Goal: Information Seeking & Learning: Learn about a topic

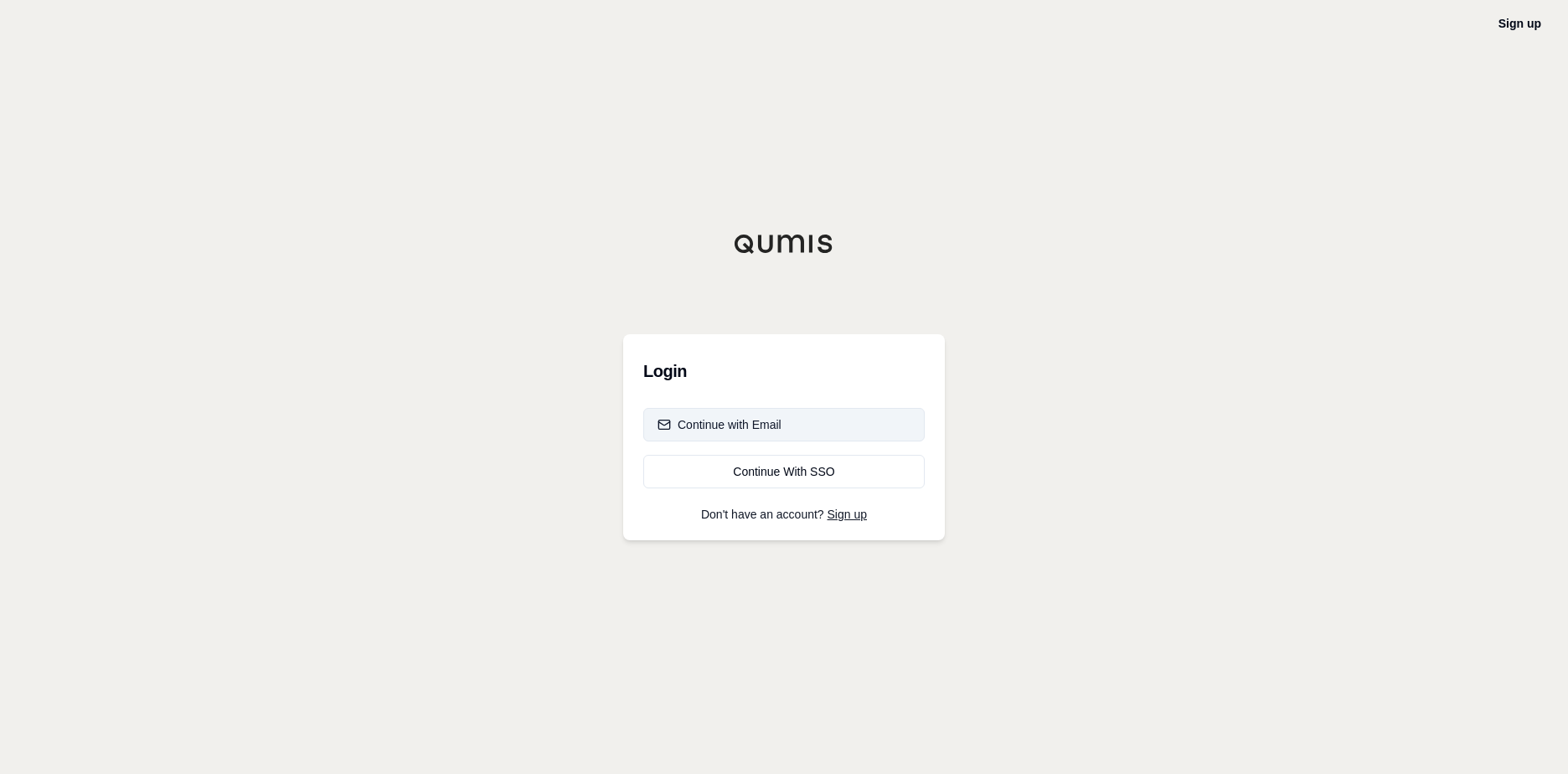
click at [762, 422] on div "Continue with Email" at bounding box center [719, 424] width 124 height 17
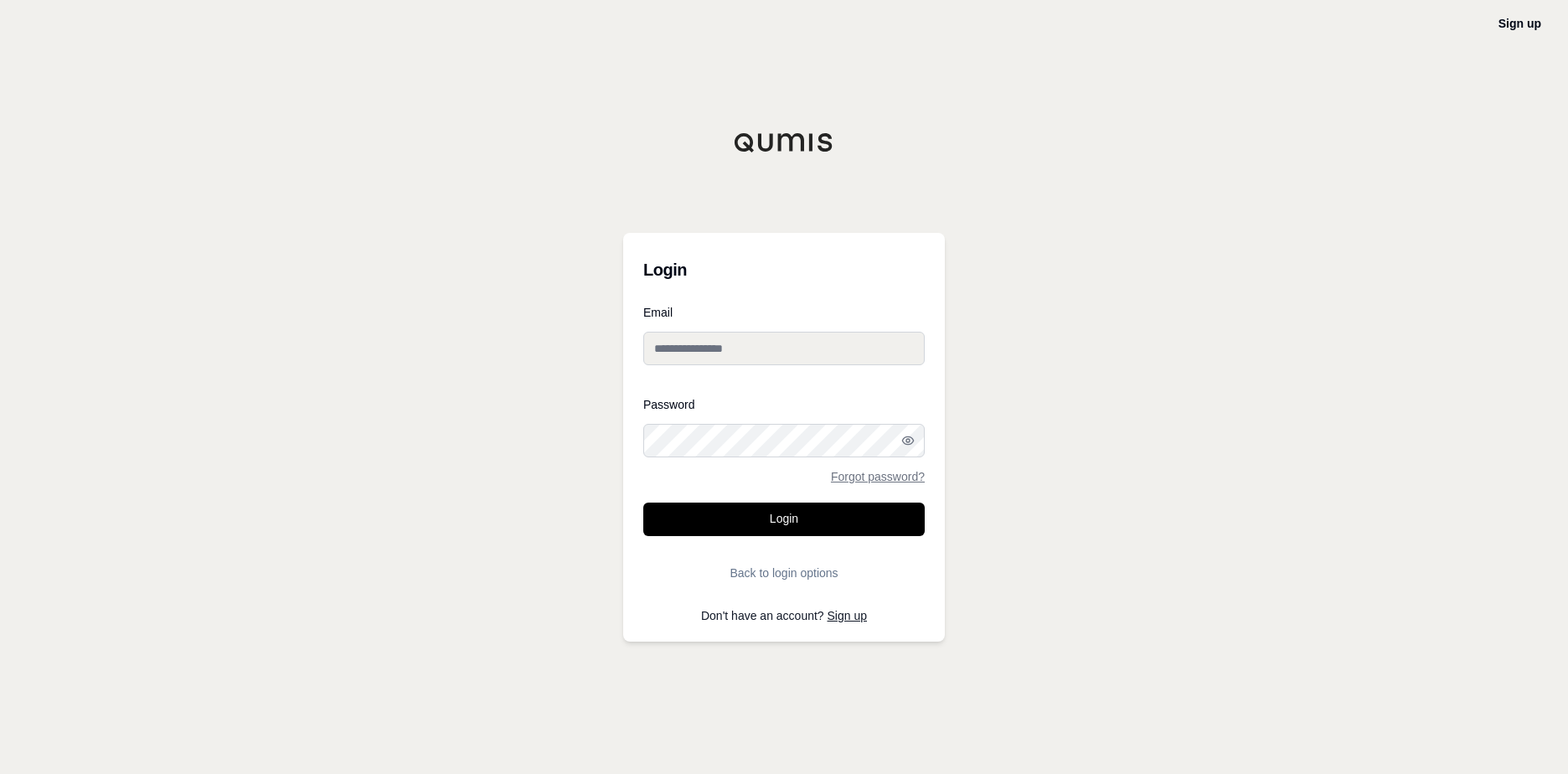
click at [655, 348] on input "Email" at bounding box center [784, 348] width 282 height 33
type input "**********"
click at [644, 502] on button "Login" at bounding box center [784, 519] width 282 height 33
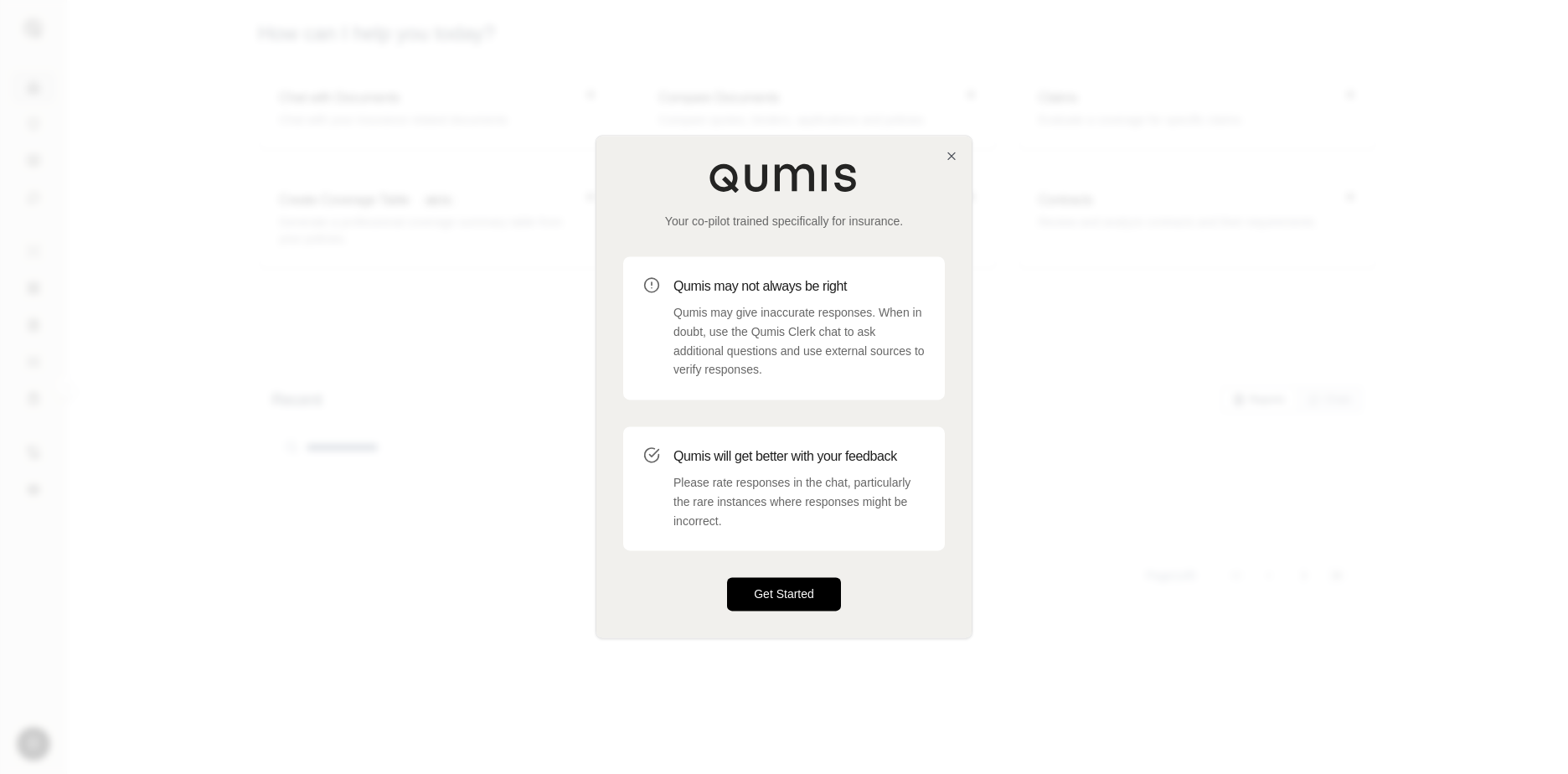
click at [792, 600] on button "Get Started" at bounding box center [783, 595] width 114 height 33
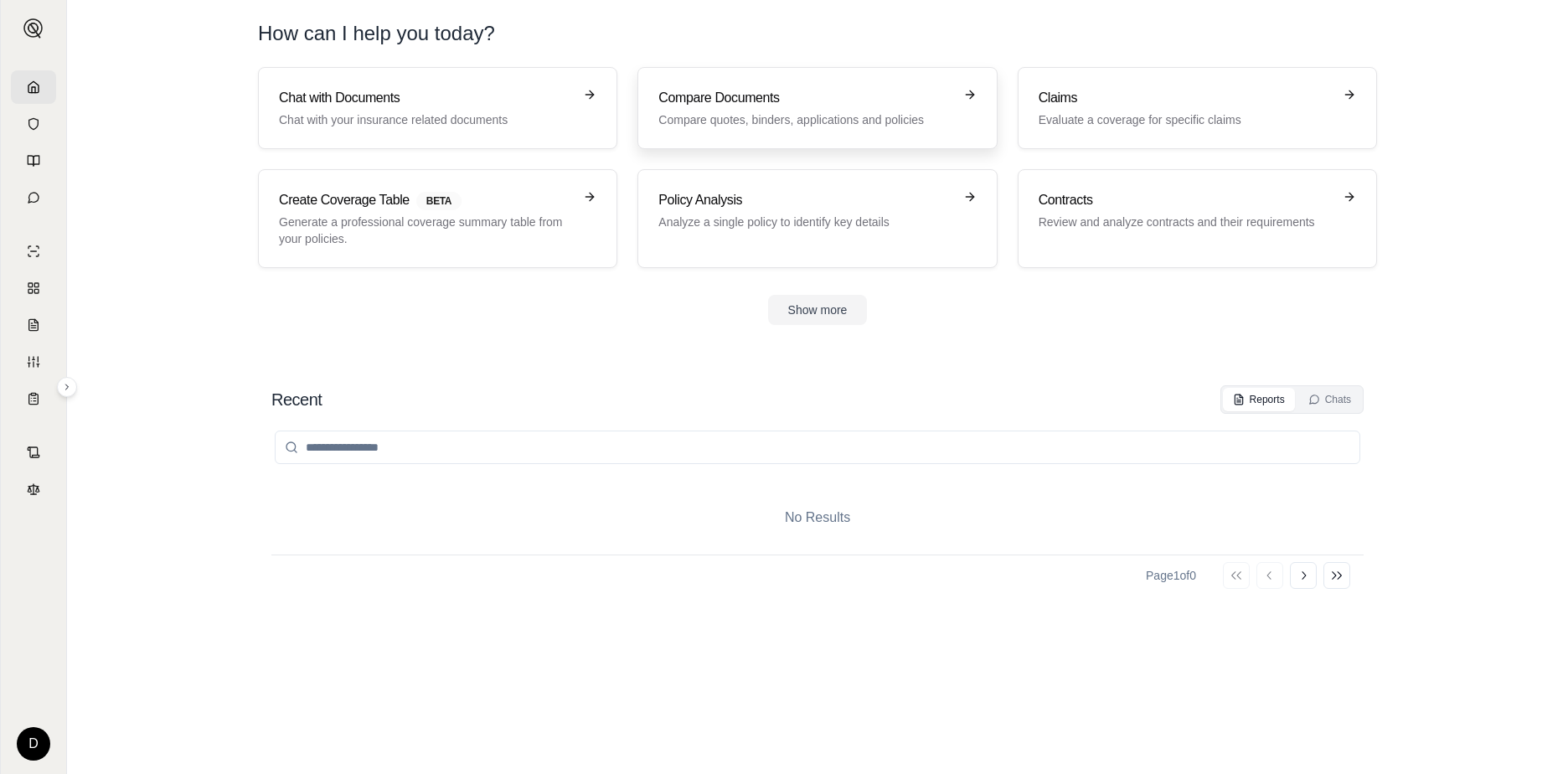
click at [805, 123] on p "Compare quotes, binders, applications and policies" at bounding box center [804, 119] width 294 height 17
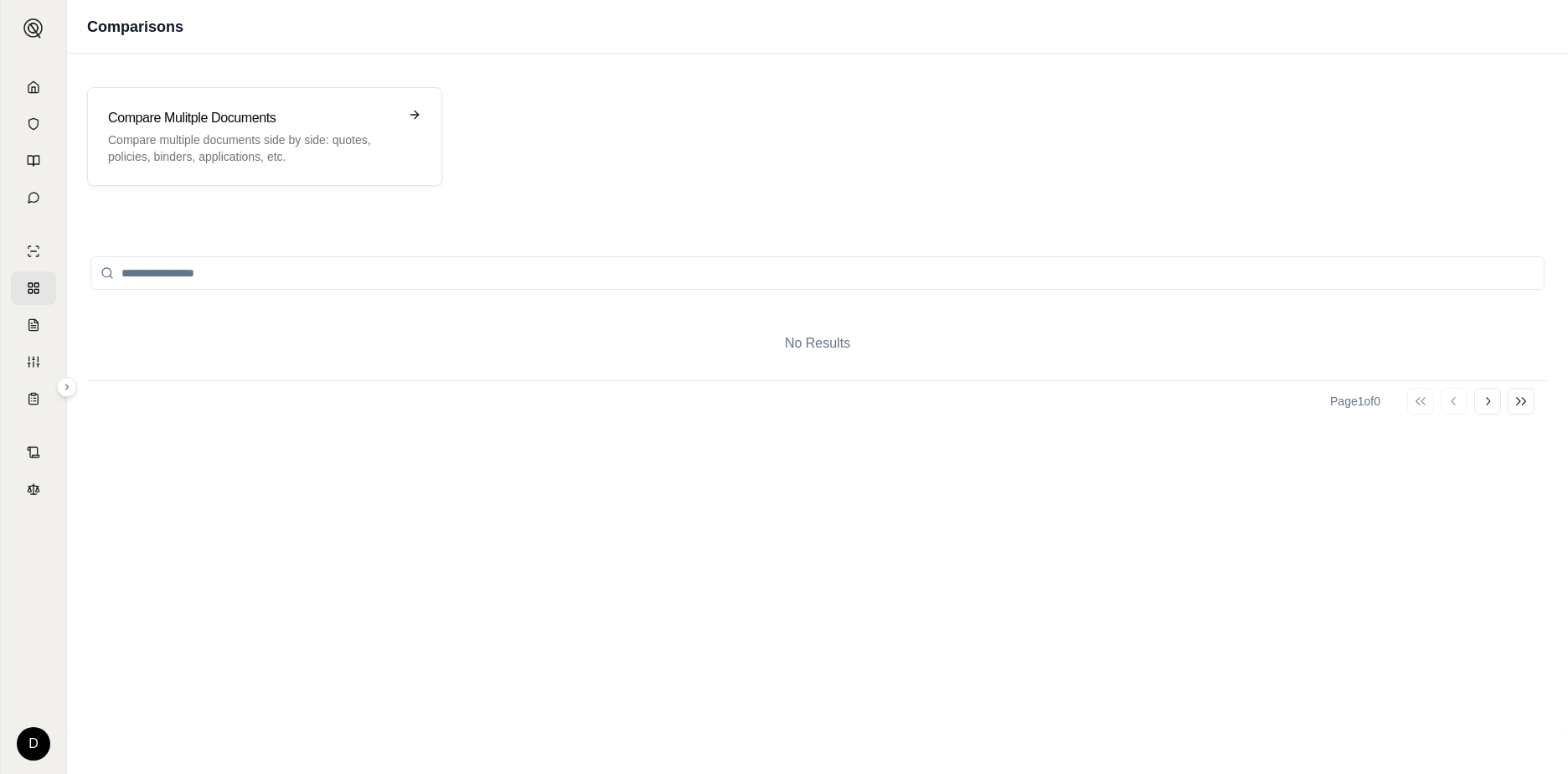
drag, startPoint x: 66, startPoint y: 388, endPoint x: 223, endPoint y: 423, distance: 160.9
click at [223, 423] on div "D Comparisons Compare Mulitple Documents Compare multiple documents side by sid…" at bounding box center [784, 387] width 1568 height 774
click at [67, 385] on icon at bounding box center [67, 386] width 3 height 5
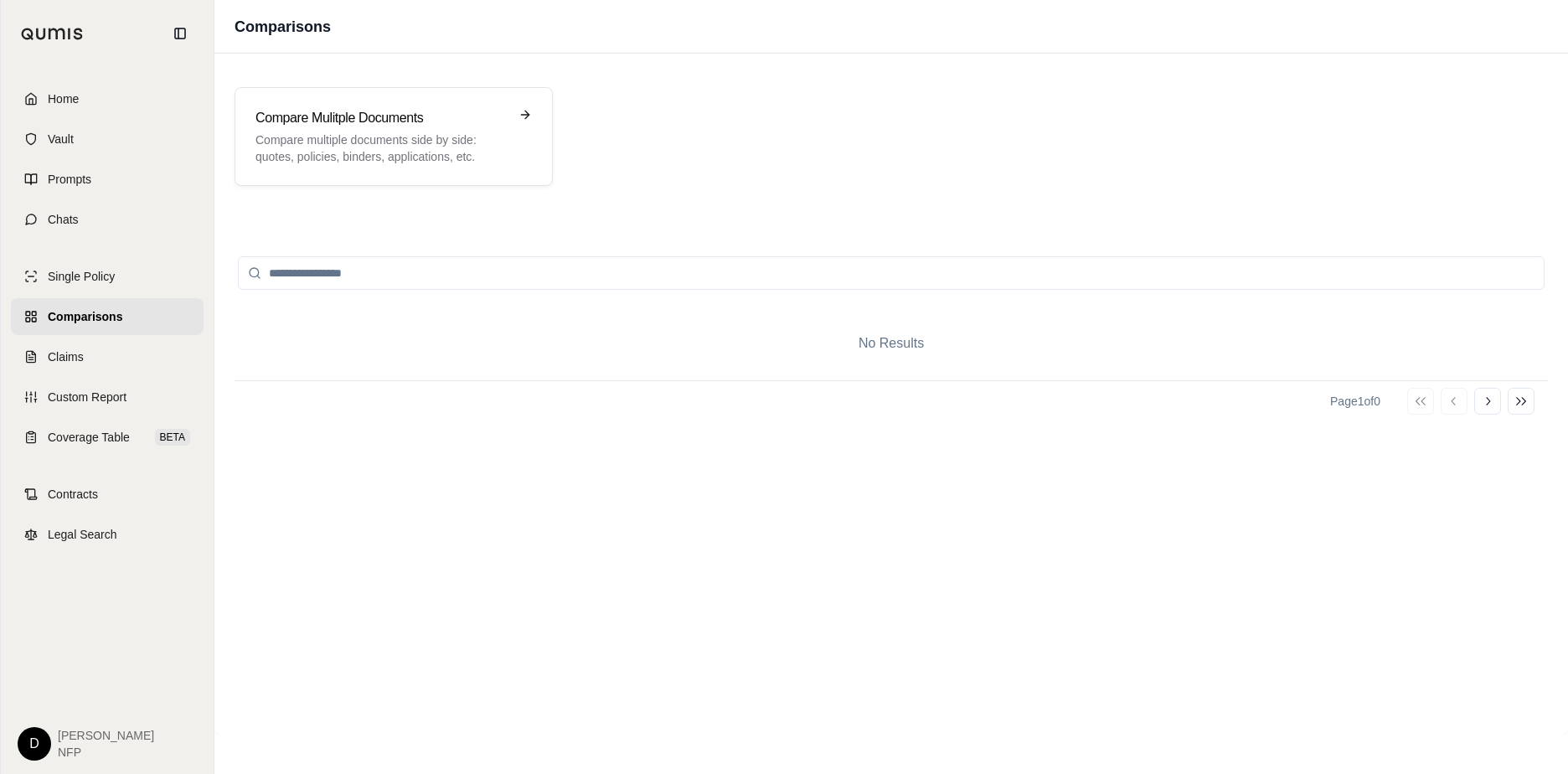
click at [55, 311] on span "Comparisons" at bounding box center [85, 316] width 74 height 17
click at [273, 270] on input "search" at bounding box center [891, 273] width 1307 height 33
click at [529, 114] on icon at bounding box center [529, 115] width 14 height 14
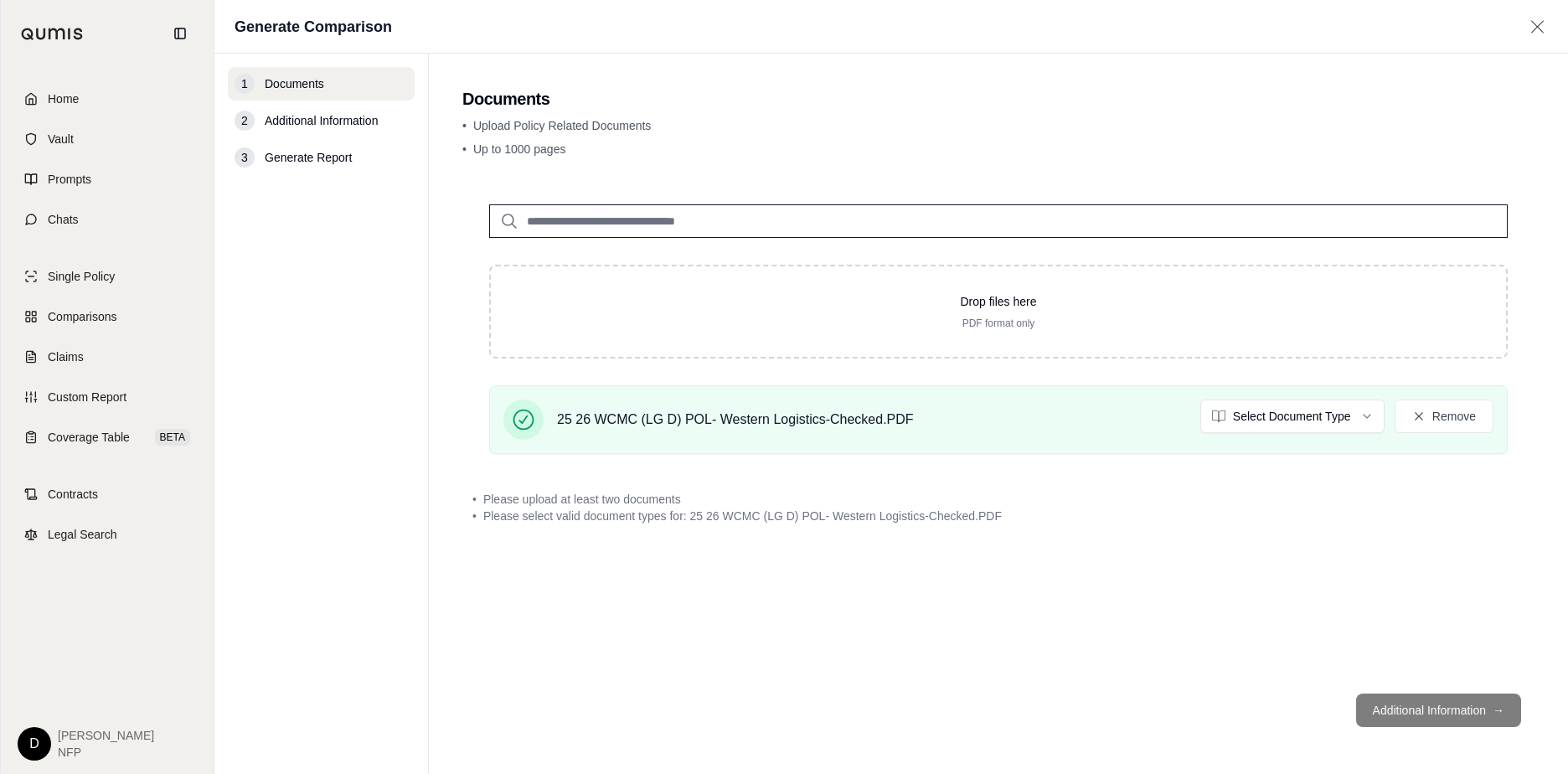
click at [1505, 713] on footer "Additional Information →" at bounding box center [998, 710] width 1072 height 60
click at [1488, 704] on footer "Additional Information →" at bounding box center [998, 710] width 1072 height 60
click at [62, 282] on span "Single Policy" at bounding box center [81, 276] width 67 height 17
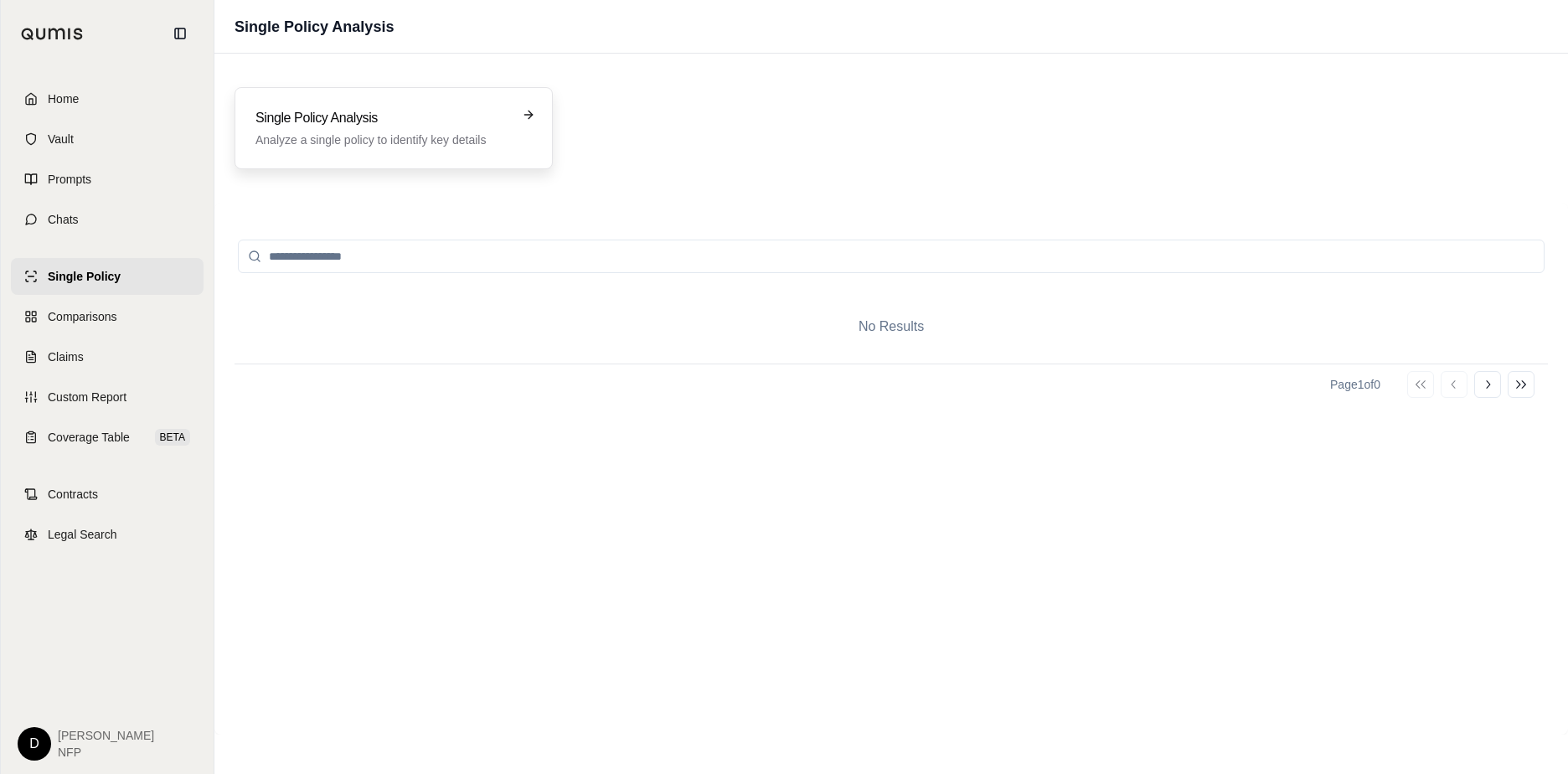
click at [532, 112] on icon at bounding box center [529, 115] width 14 height 14
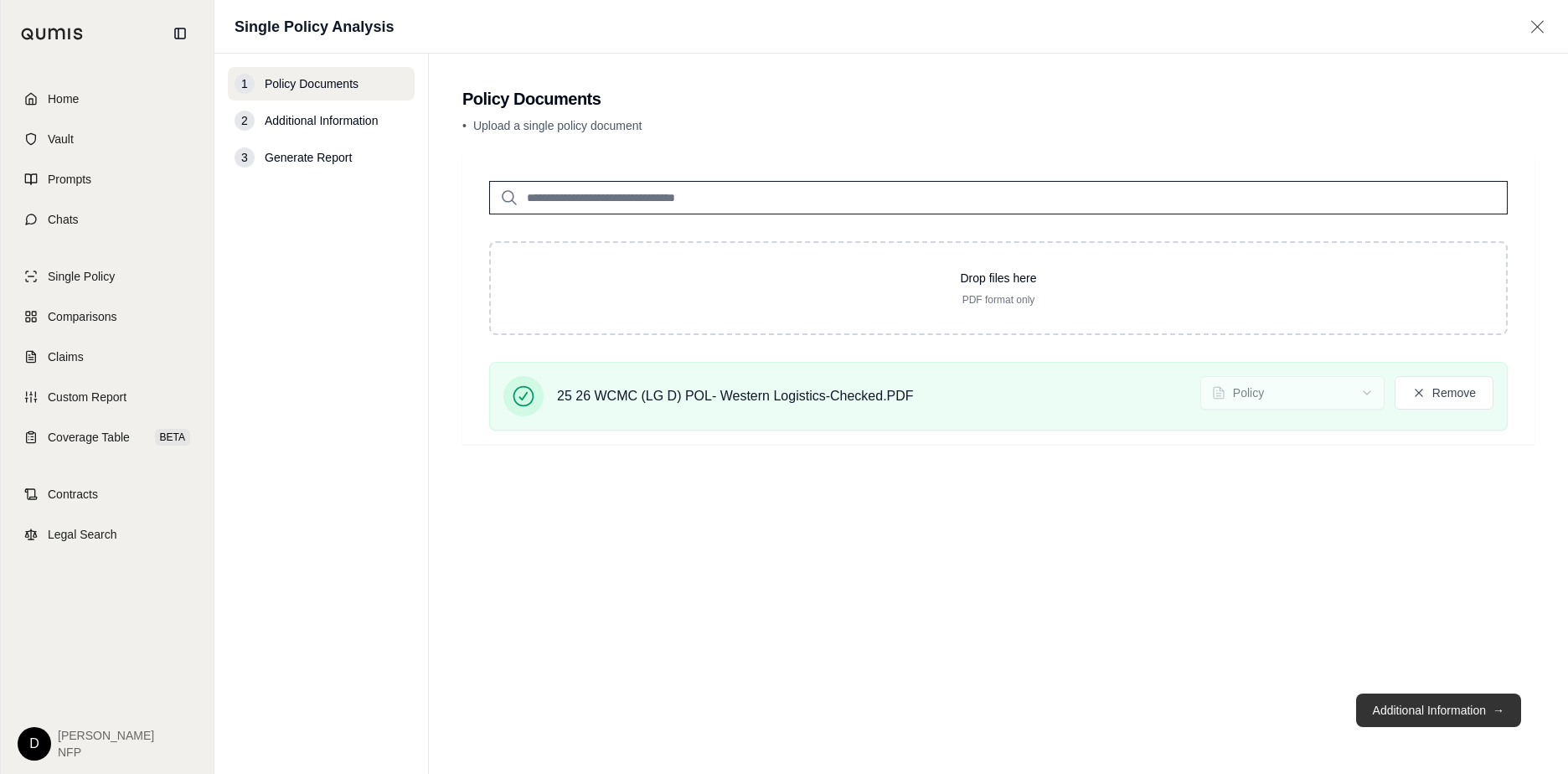
click at [1443, 716] on button "Additional Information →" at bounding box center [1437, 710] width 165 height 33
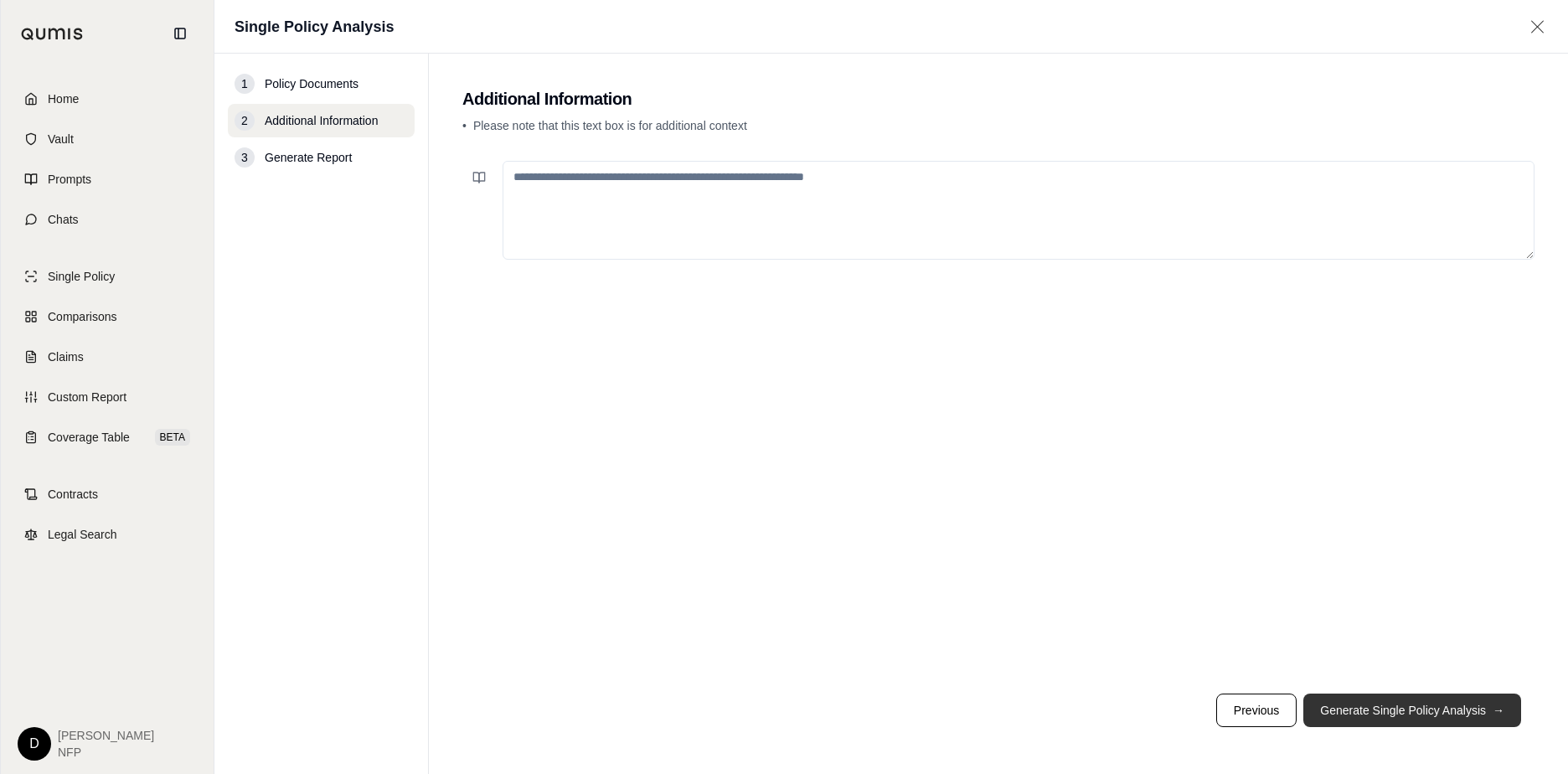
click at [1443, 716] on button "Generate Single Policy Analysis →" at bounding box center [1411, 710] width 217 height 33
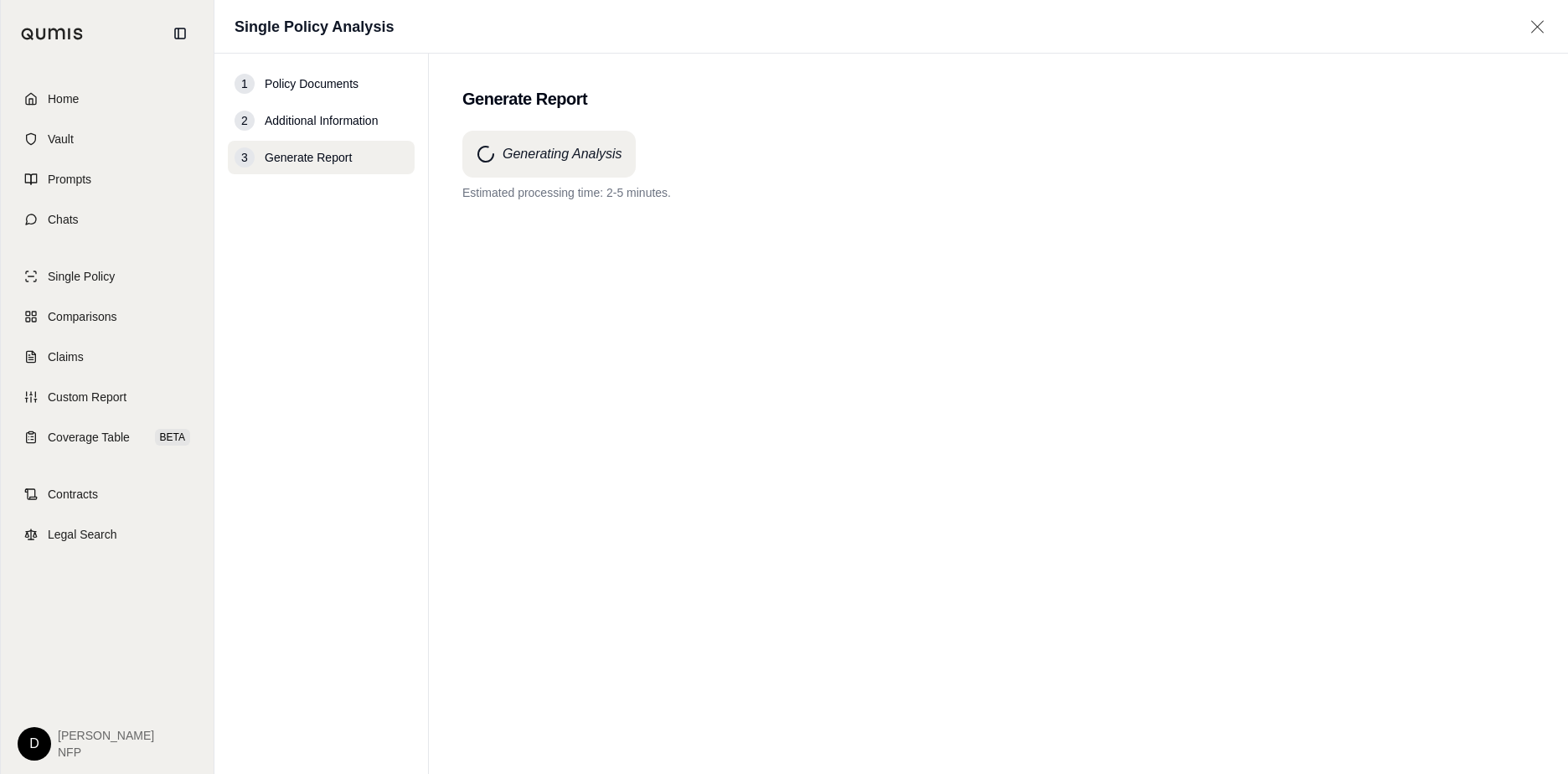
click at [251, 123] on div "2" at bounding box center [244, 120] width 20 height 20
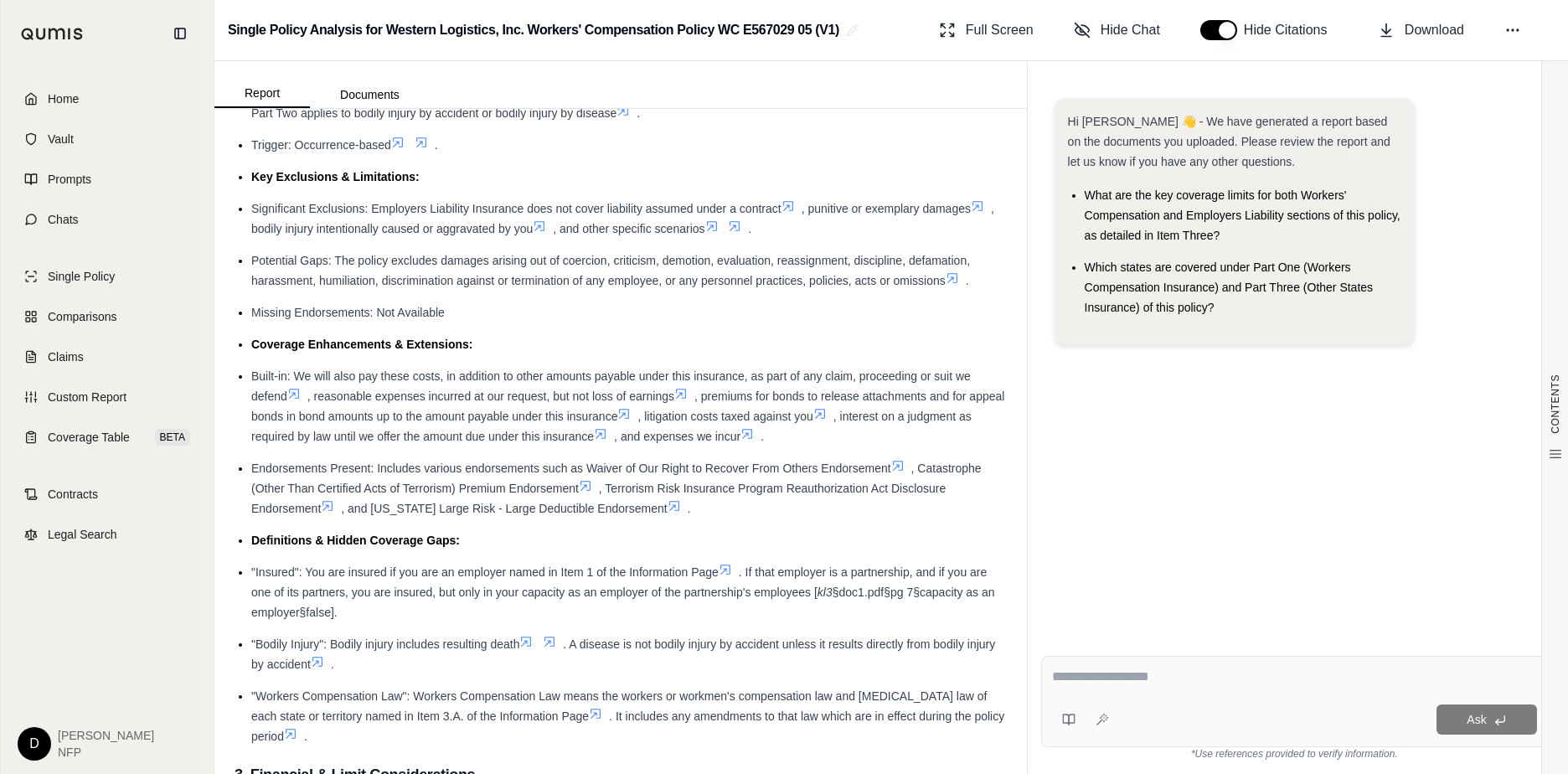
scroll to position [507, 0]
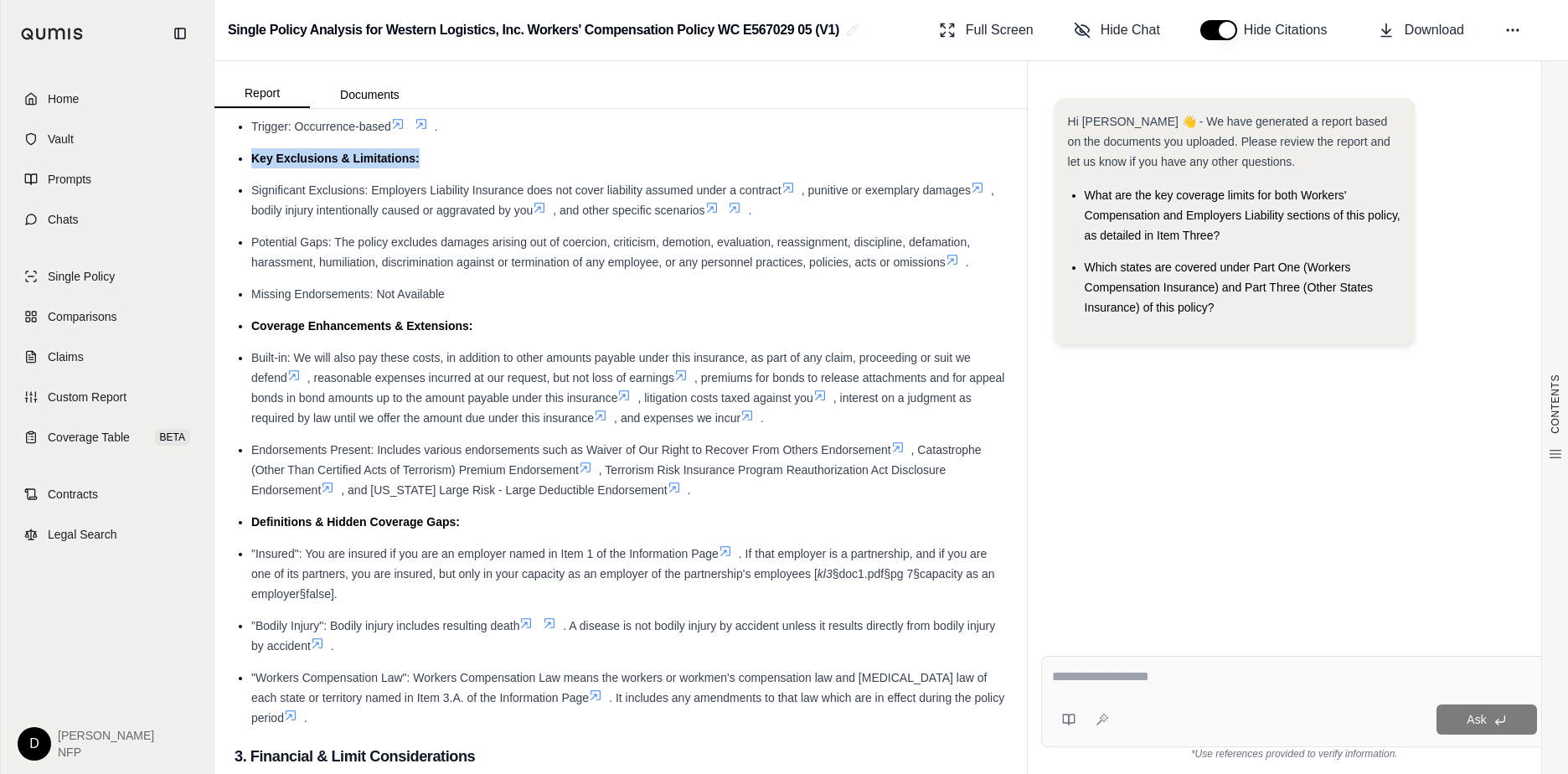
drag, startPoint x: 252, startPoint y: 158, endPoint x: 441, endPoint y: 164, distance: 189.1
click at [441, 164] on li "Key Exclusions & Limitations:" at bounding box center [629, 158] width 756 height 20
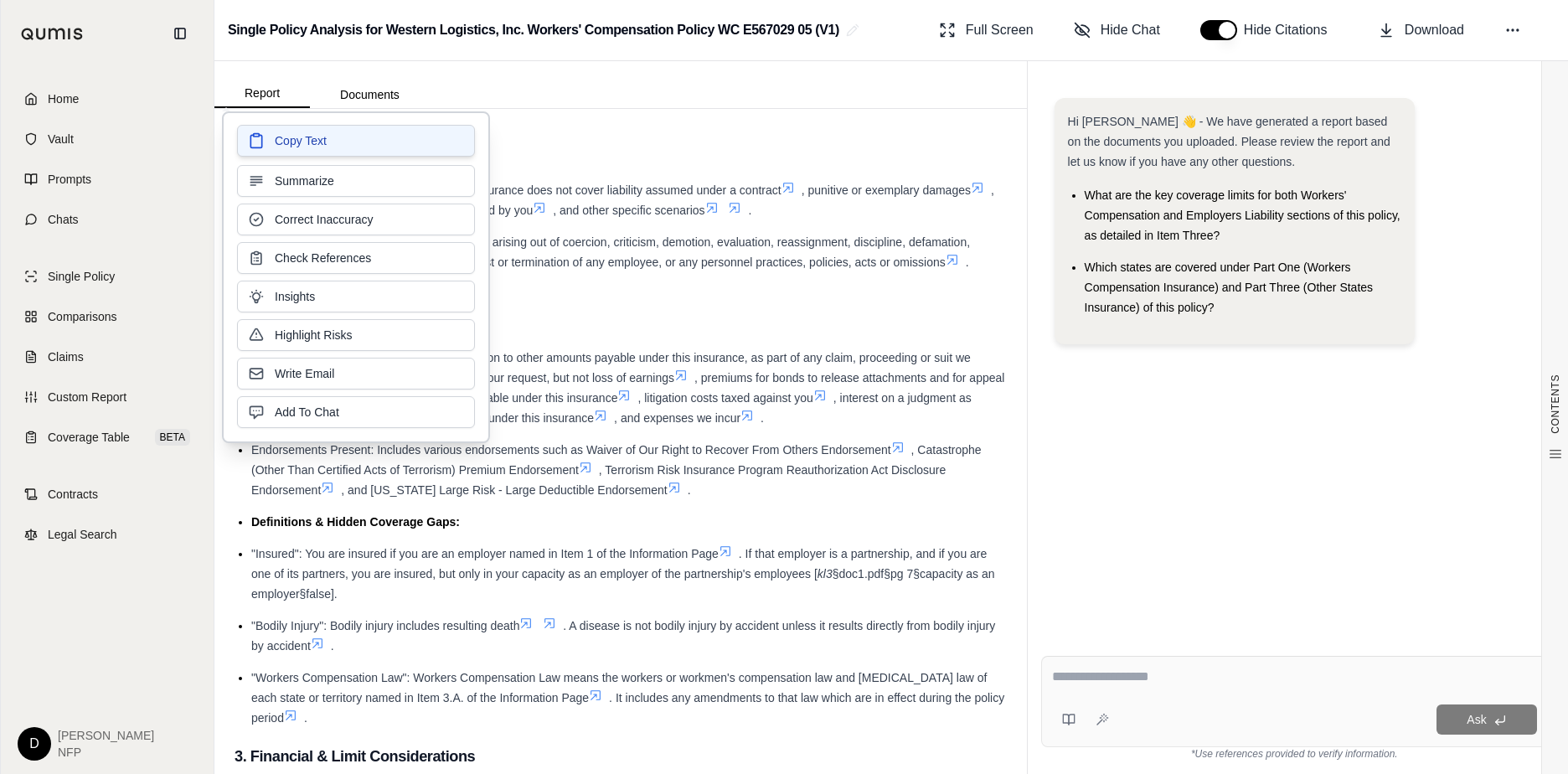
drag, startPoint x: 441, startPoint y: 164, endPoint x: 307, endPoint y: 137, distance: 136.7
click at [307, 137] on span "Copy Text" at bounding box center [300, 140] width 52 height 17
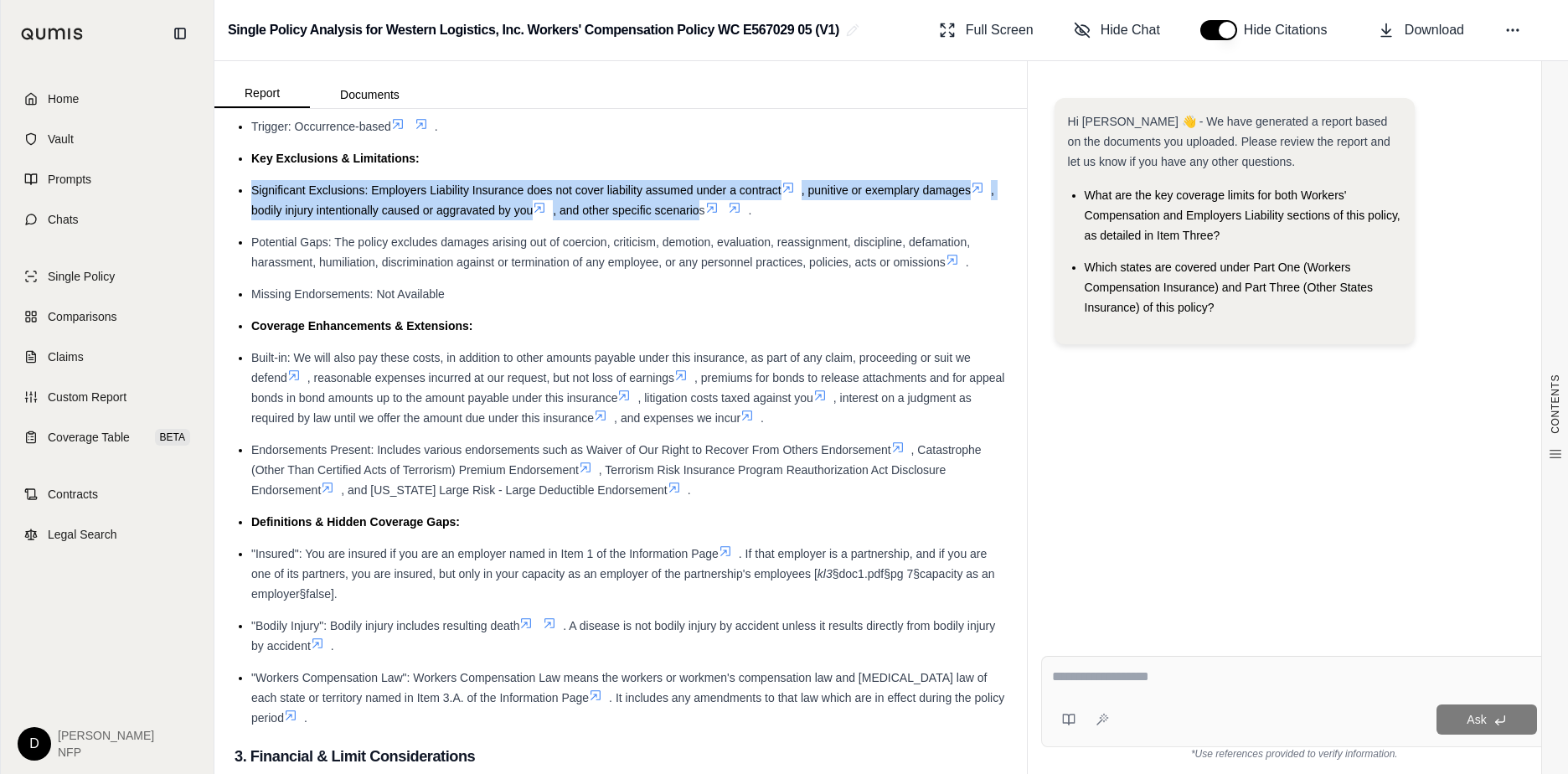
drag, startPoint x: 252, startPoint y: 190, endPoint x: 730, endPoint y: 213, distance: 478.6
click at [730, 213] on li "Significant Exclusions: Employers Liability Insurance does not cover liability …" at bounding box center [629, 200] width 756 height 40
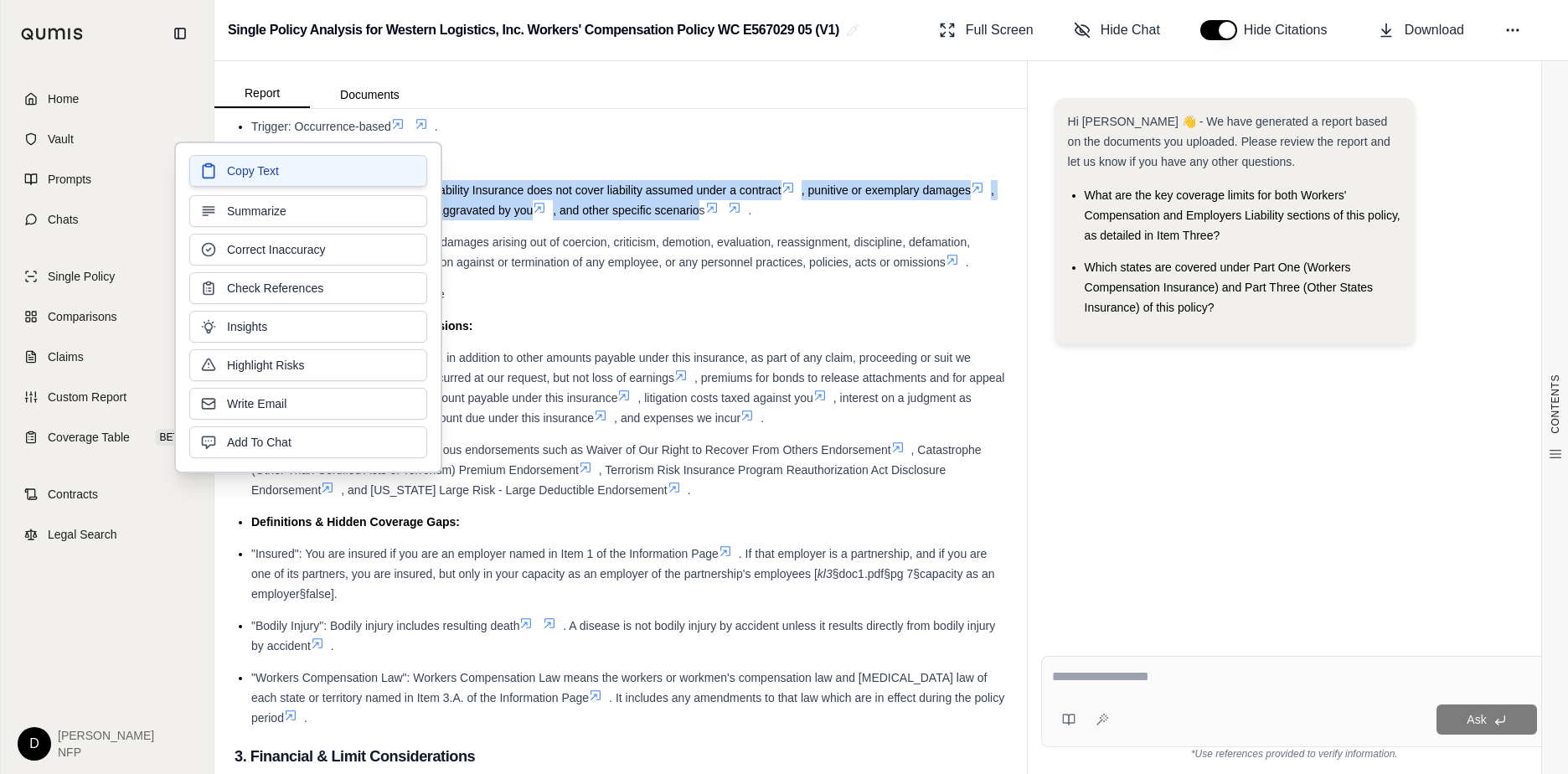
drag, startPoint x: 393, startPoint y: 194, endPoint x: 309, endPoint y: 175, distance: 86.1
click at [309, 175] on button "Copy Text" at bounding box center [308, 171] width 238 height 32
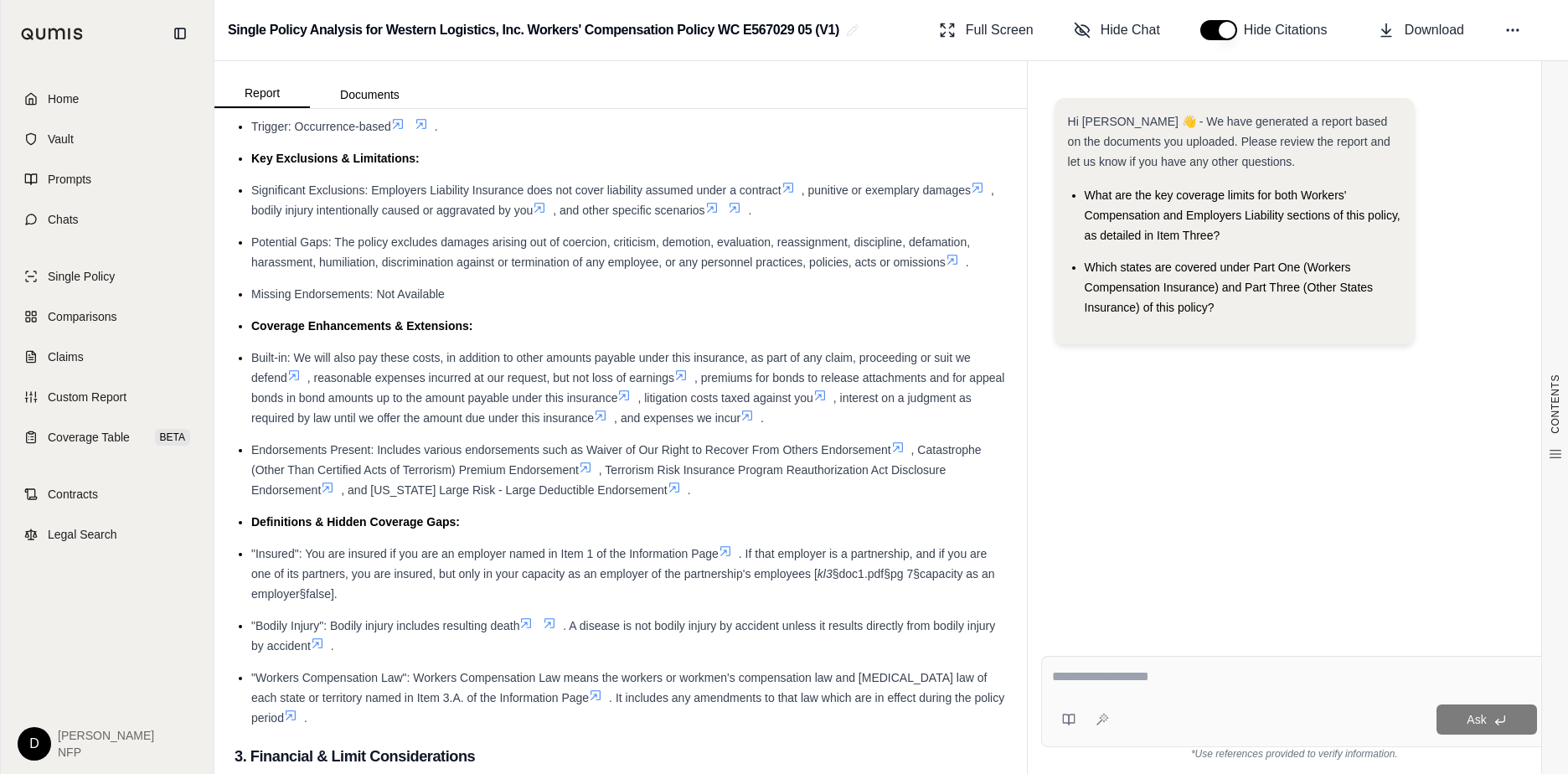
click at [627, 290] on li "Missing Endorsements: Not Available" at bounding box center [629, 293] width 756 height 20
click at [792, 187] on icon at bounding box center [788, 187] width 10 height 10
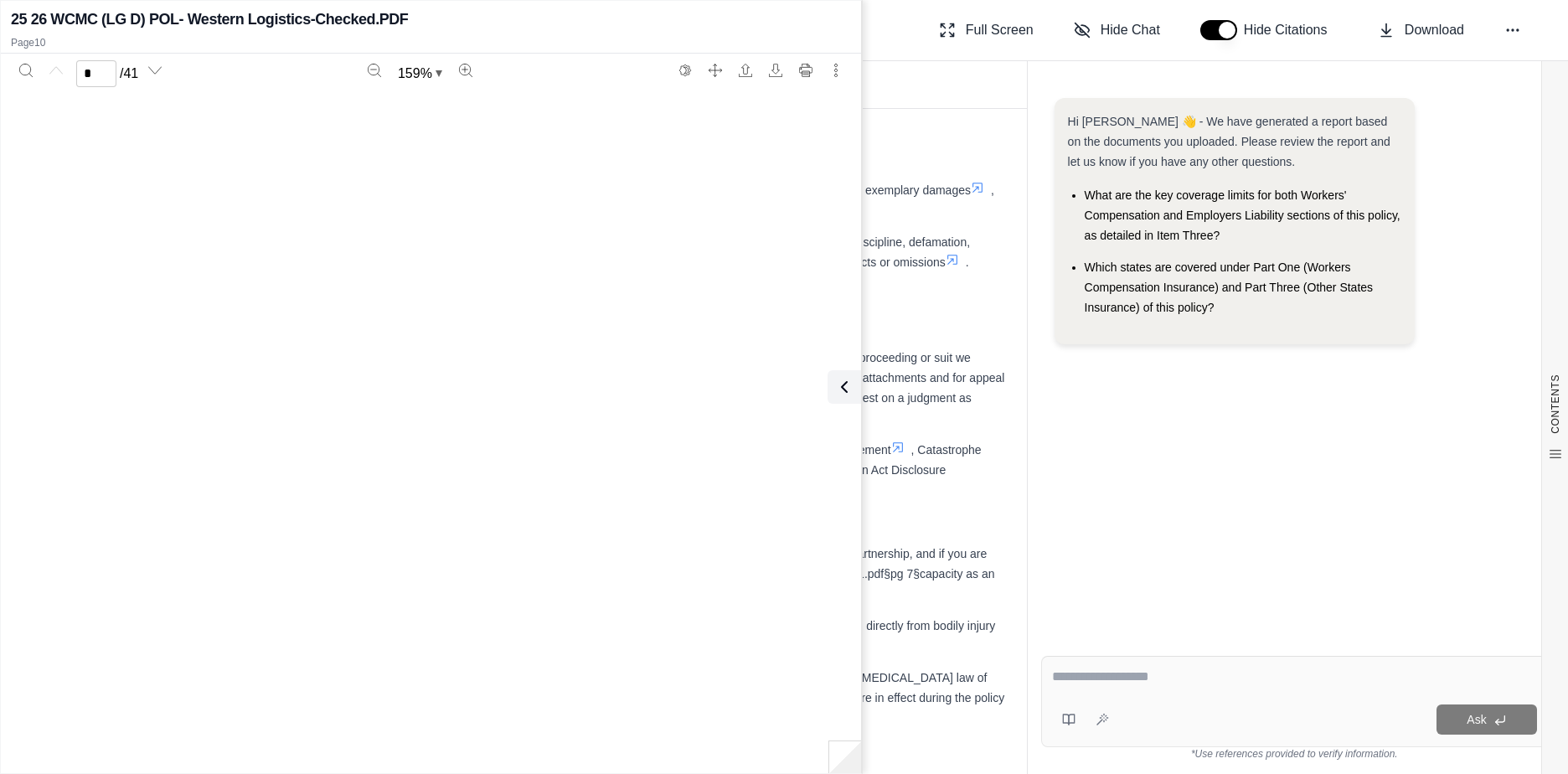
type input "**"
drag, startPoint x: 832, startPoint y: 165, endPoint x: 825, endPoint y: 185, distance: 21.2
click at [825, 185] on div "Page 10" at bounding box center [430, 615] width 840 height 1052
drag, startPoint x: 827, startPoint y: 214, endPoint x: 835, endPoint y: 258, distance: 44.7
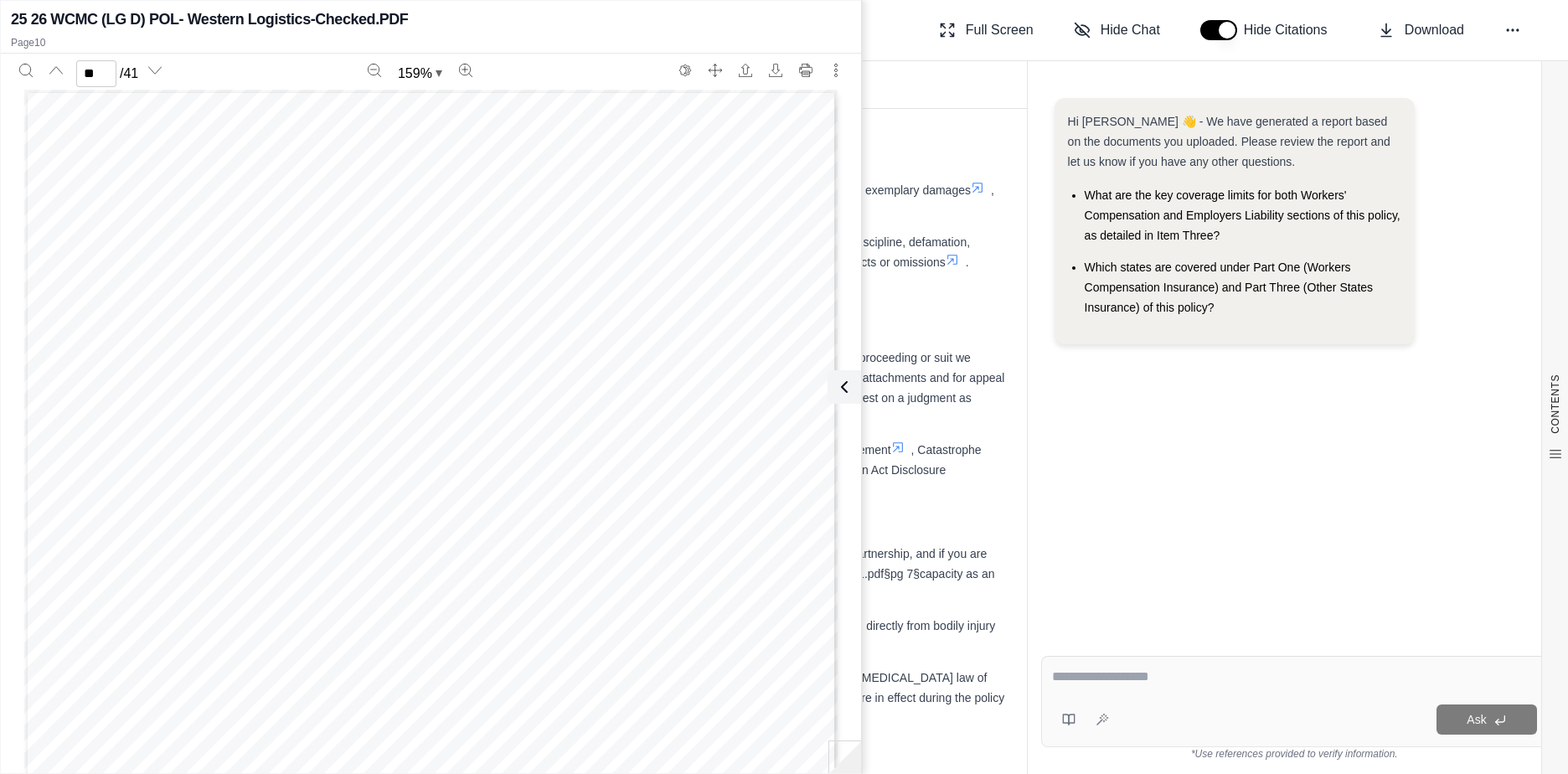
click at [822, 277] on div "Page 10" at bounding box center [431, 615] width 813 height 1052
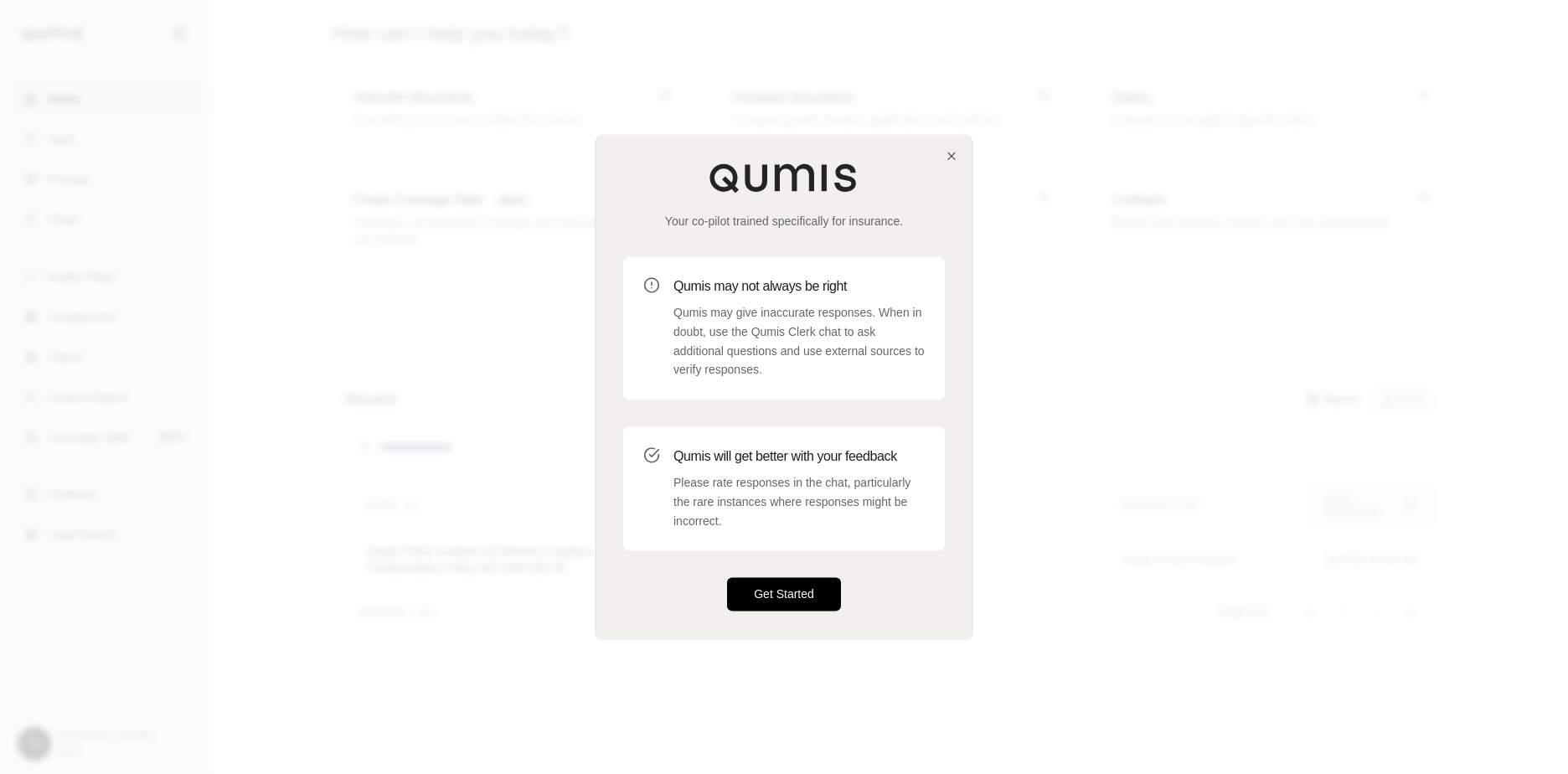
click at [797, 581] on button "Get Started" at bounding box center [783, 595] width 114 height 33
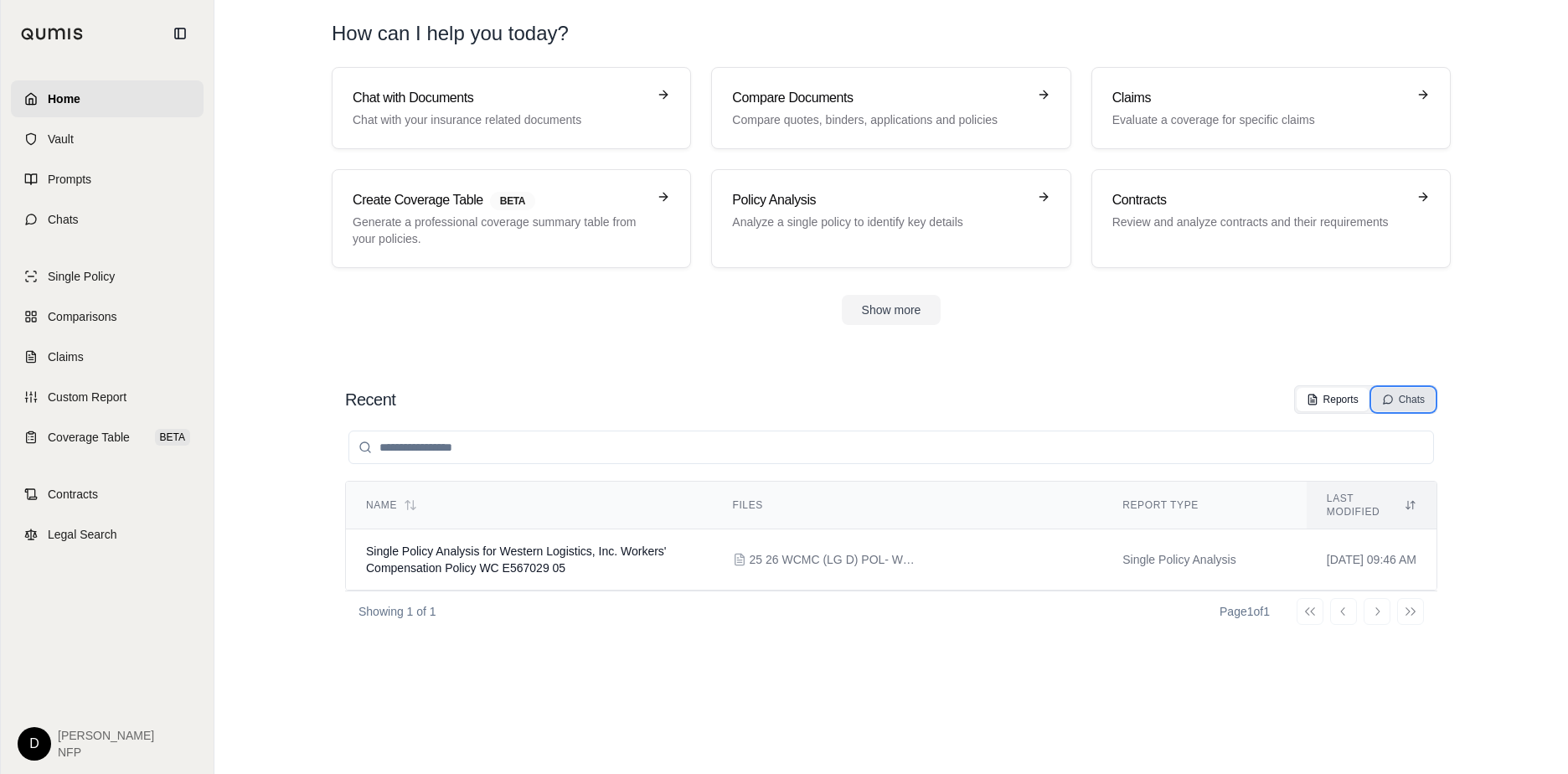
click at [1409, 400] on div "Chats" at bounding box center [1403, 400] width 43 height 14
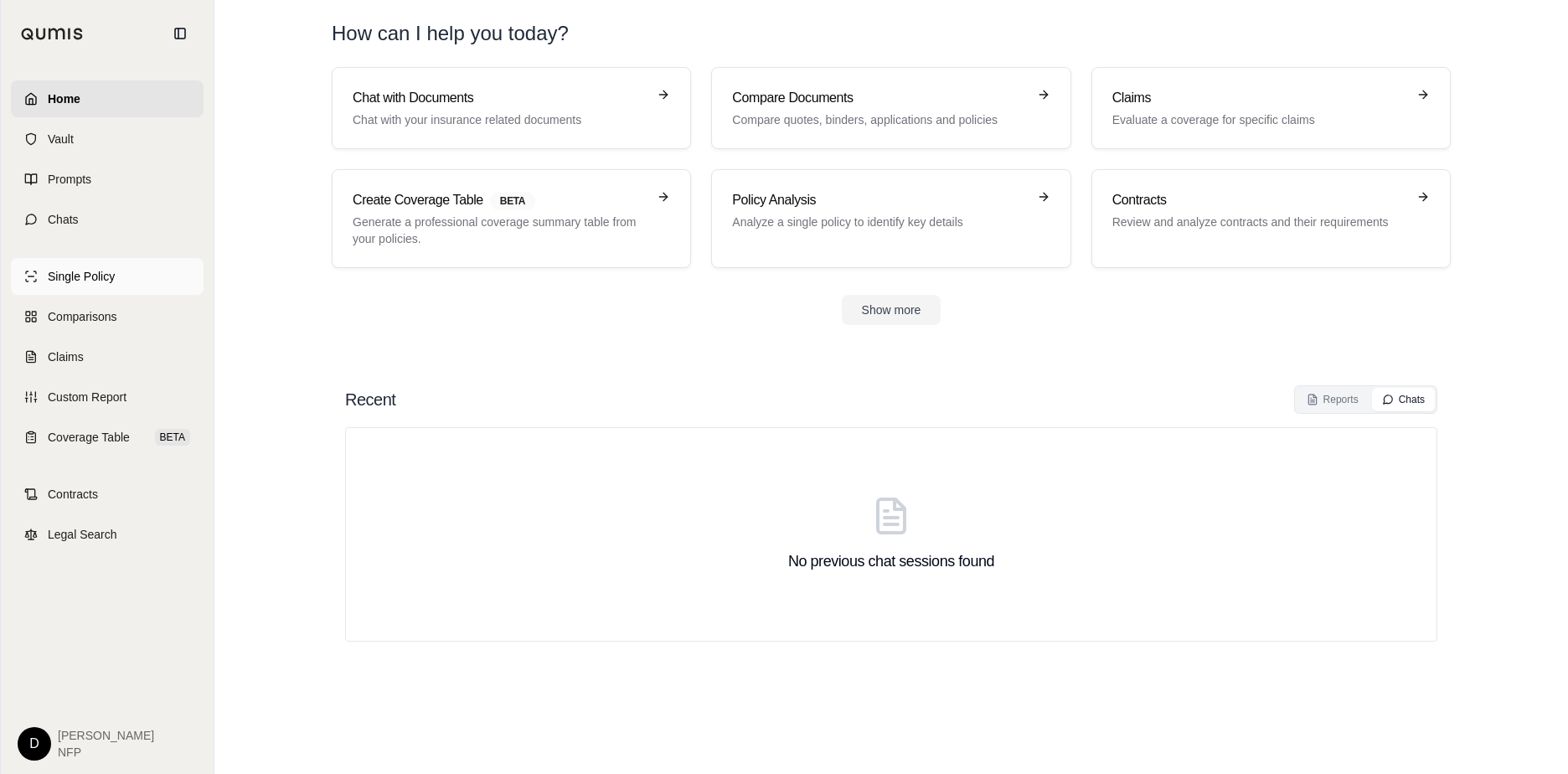
click at [60, 276] on span "Single Policy" at bounding box center [81, 276] width 67 height 17
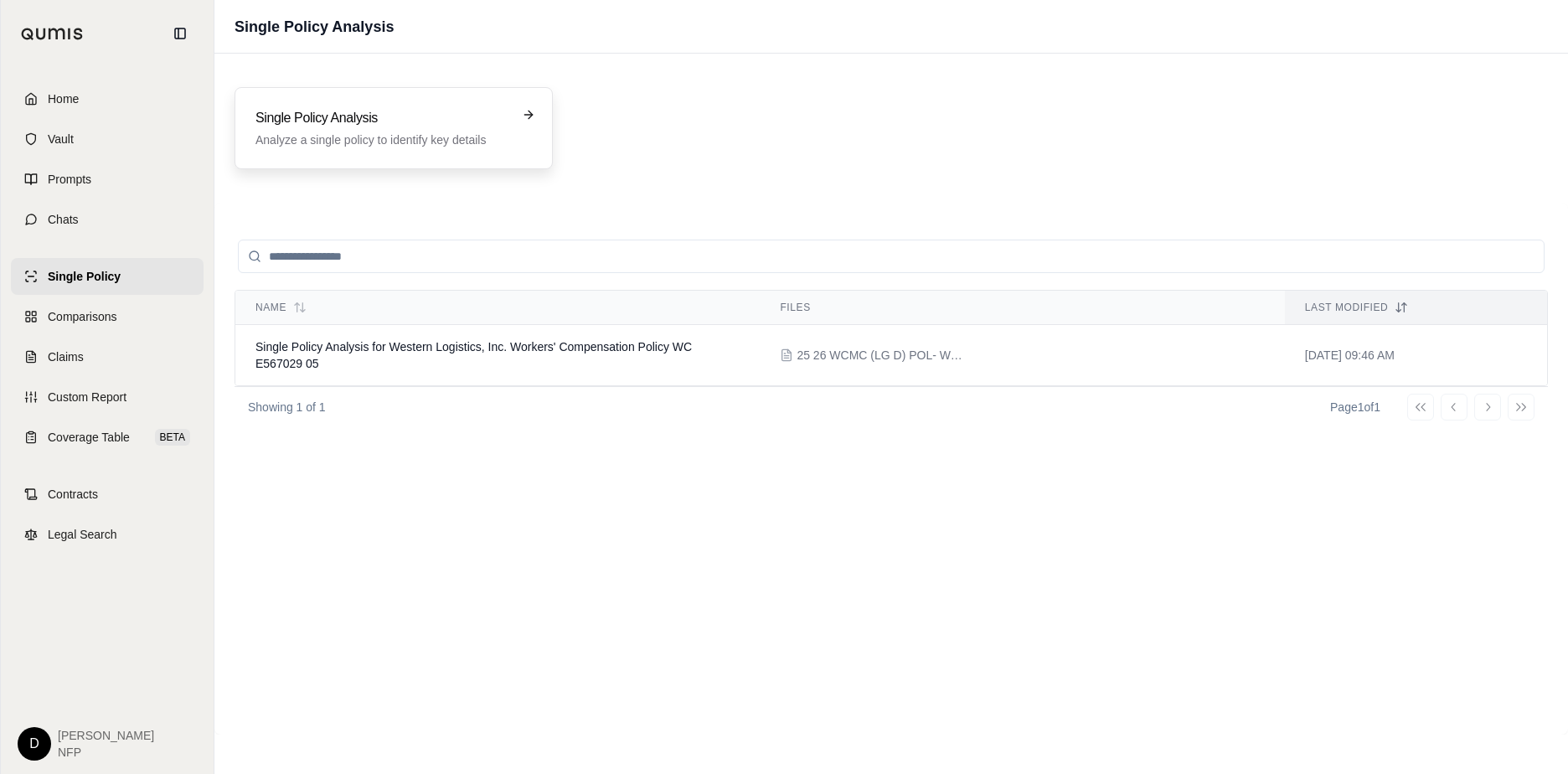
click at [525, 112] on icon at bounding box center [529, 115] width 14 height 14
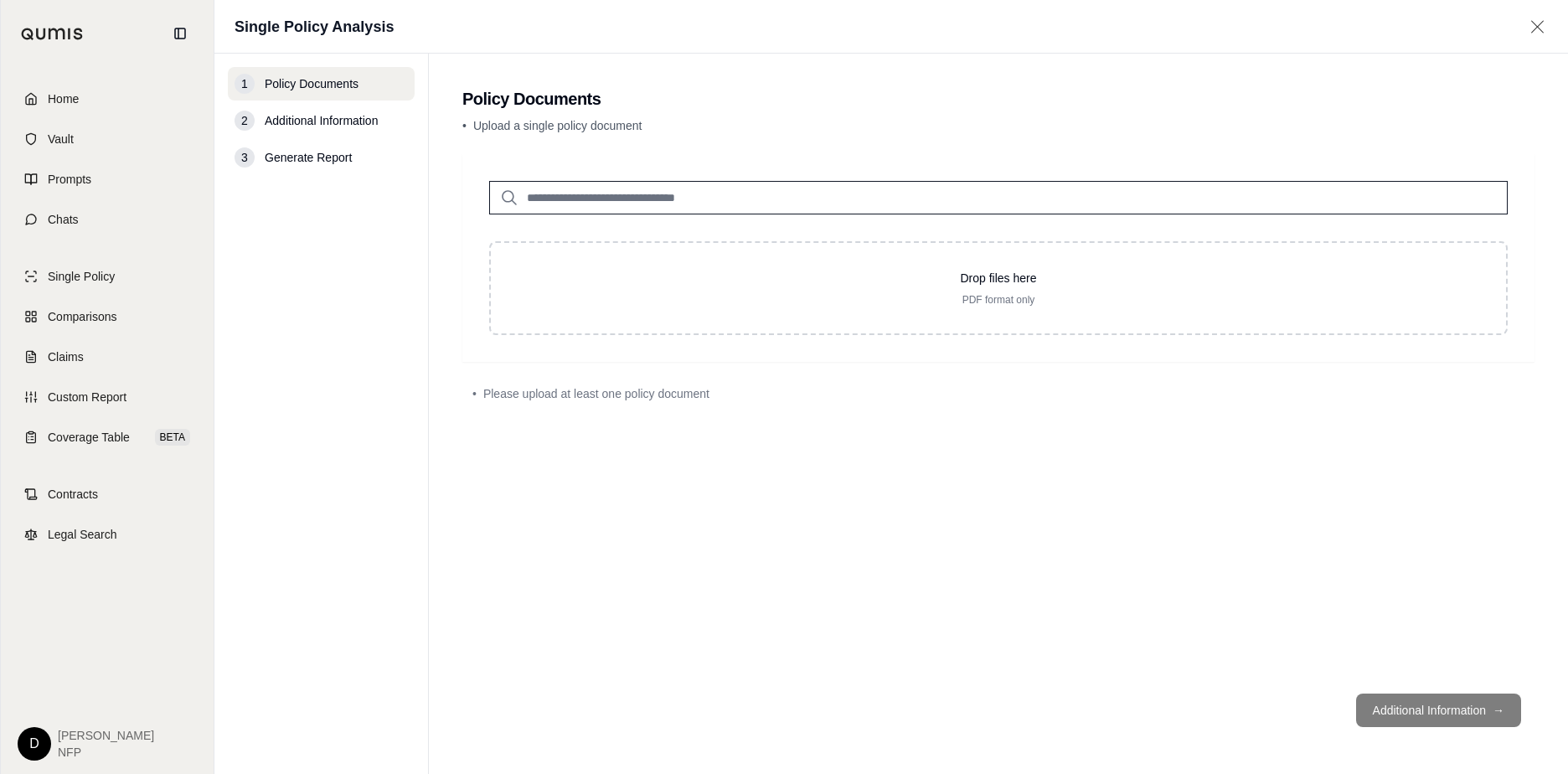
click at [240, 122] on div "2" at bounding box center [244, 120] width 20 height 20
click at [246, 117] on div "2" at bounding box center [244, 120] width 20 height 20
click at [297, 122] on span "Additional Information" at bounding box center [321, 120] width 113 height 17
click at [91, 278] on span "Single Policy" at bounding box center [81, 276] width 67 height 17
